Goal: Information Seeking & Learning: Compare options

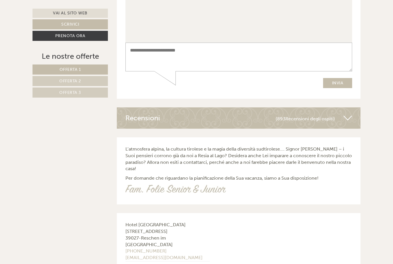
scroll to position [2319, 0]
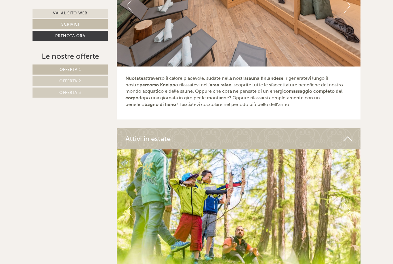
click at [87, 93] on link "Offerta 3" at bounding box center [70, 93] width 75 height 10
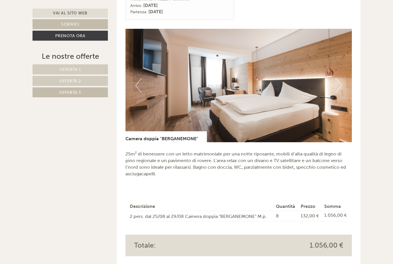
scroll to position [351, 0]
click at [341, 79] on button "Next" at bounding box center [339, 85] width 6 height 14
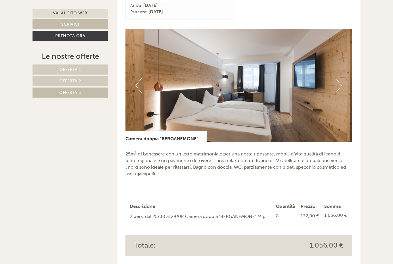
click at [340, 78] on button "Next" at bounding box center [339, 85] width 6 height 14
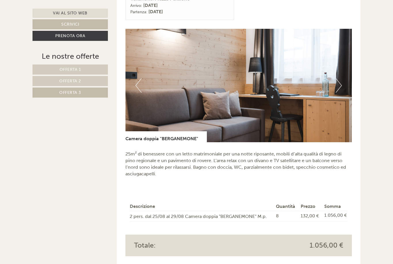
click at [342, 78] on button "Next" at bounding box center [339, 85] width 6 height 14
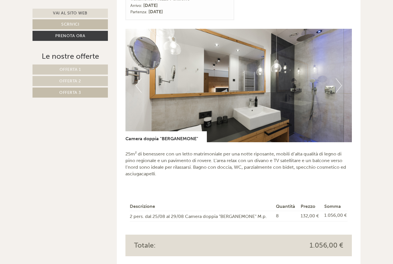
click at [337, 78] on button "Next" at bounding box center [339, 85] width 6 height 14
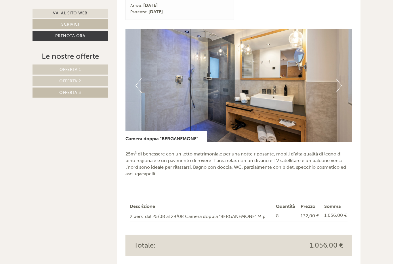
click at [336, 79] on button "Next" at bounding box center [339, 85] width 6 height 14
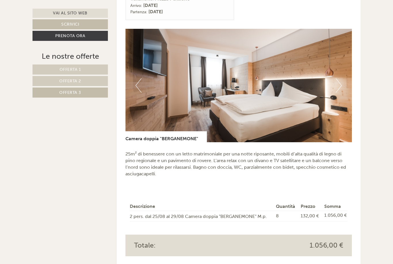
click at [341, 78] on button "Next" at bounding box center [339, 85] width 6 height 14
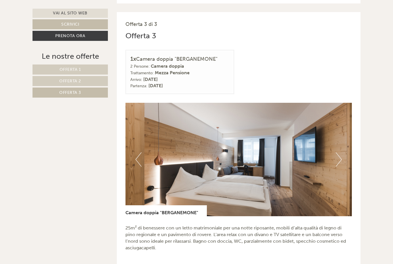
click at [89, 81] on link "Offerta 2" at bounding box center [70, 81] width 75 height 10
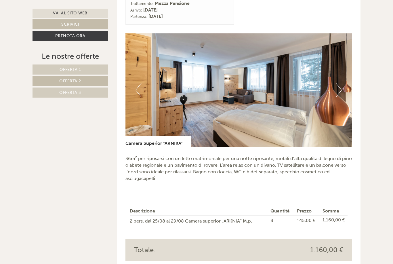
scroll to position [346, 0]
click at [340, 83] on button "Next" at bounding box center [339, 90] width 6 height 14
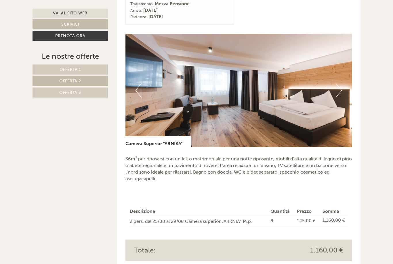
click at [339, 84] on button "Next" at bounding box center [339, 90] width 6 height 14
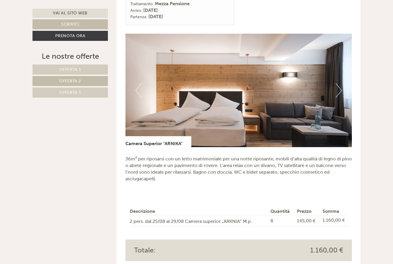
click at [344, 82] on img at bounding box center [239, 90] width 227 height 113
click at [340, 83] on button "Next" at bounding box center [339, 90] width 6 height 14
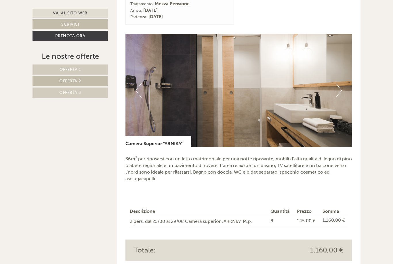
click at [336, 84] on button "Next" at bounding box center [339, 90] width 6 height 14
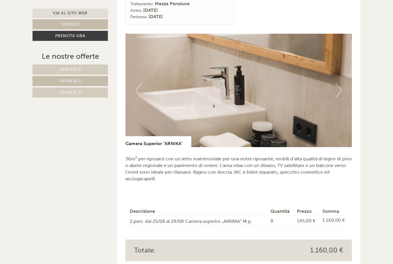
click at [336, 85] on img at bounding box center [239, 90] width 227 height 113
click at [336, 86] on img at bounding box center [239, 90] width 227 height 113
click at [341, 83] on button "Next" at bounding box center [339, 90] width 6 height 14
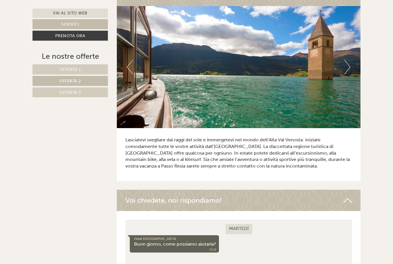
scroll to position [1293, 0]
